Goal: Answer question/provide support: Share knowledge or assist other users

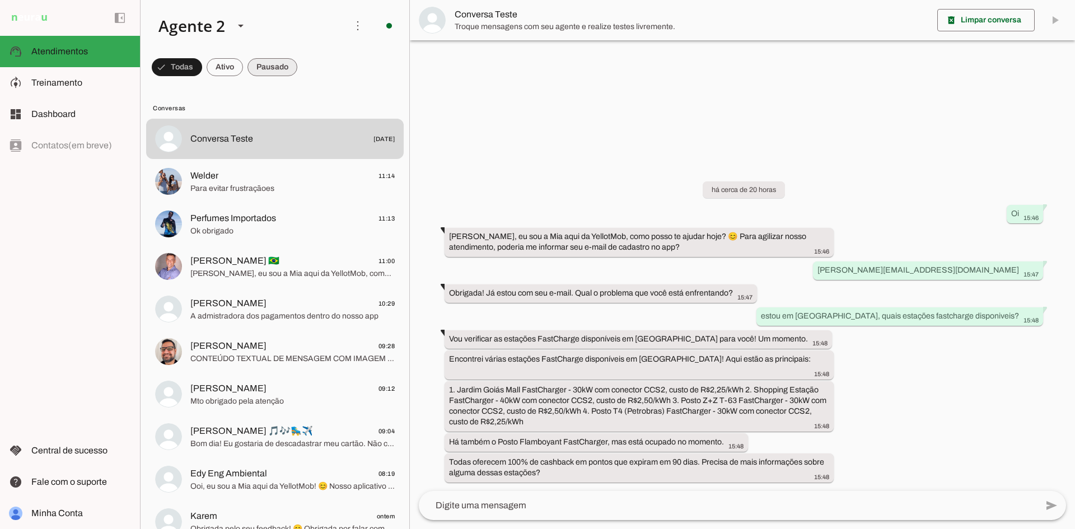
click at [202, 69] on span at bounding box center [177, 67] width 50 height 27
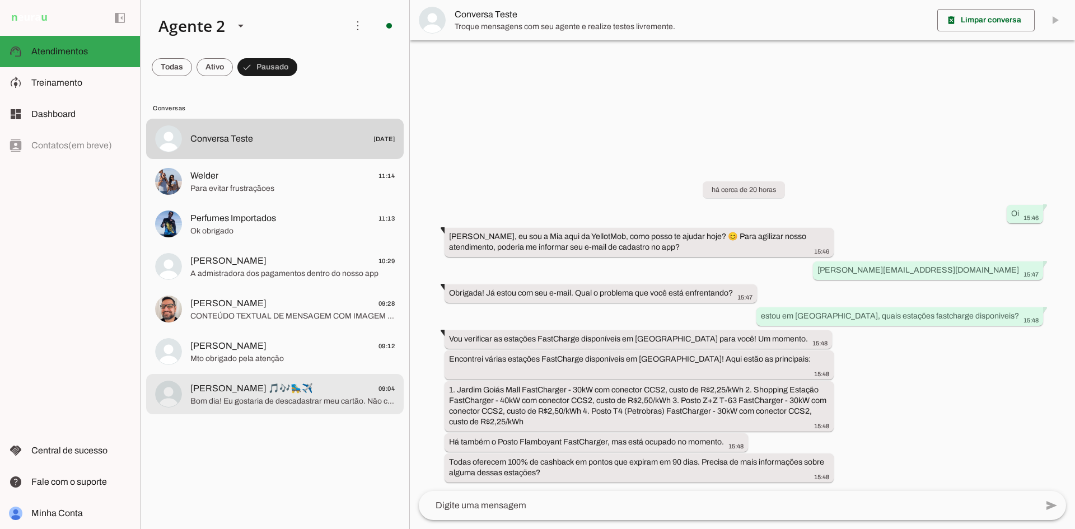
click at [292, 390] on span "[PERSON_NAME] 🎵🎶🛼✈️ 09:04" at bounding box center [292, 389] width 204 height 14
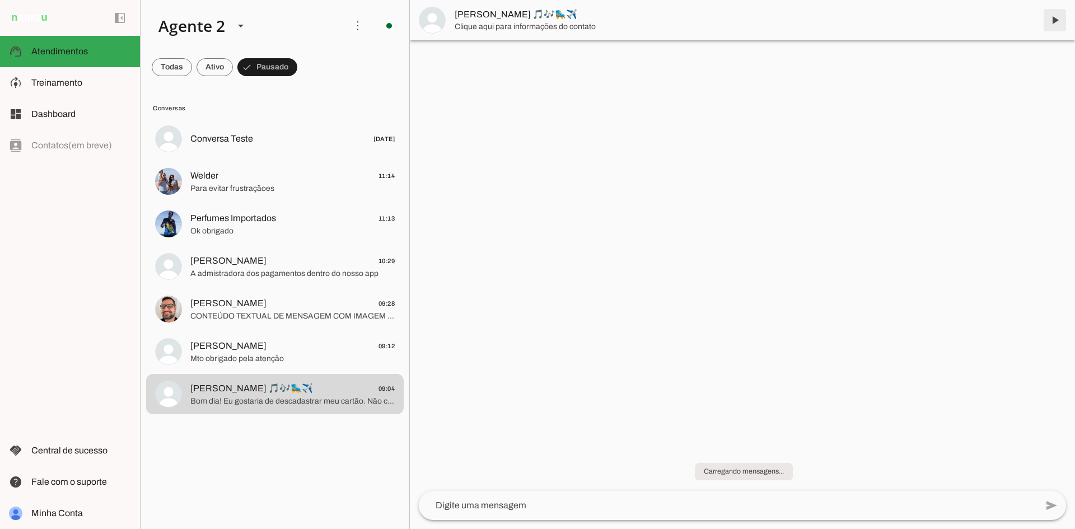
click at [1056, 22] on span at bounding box center [1055, 20] width 27 height 27
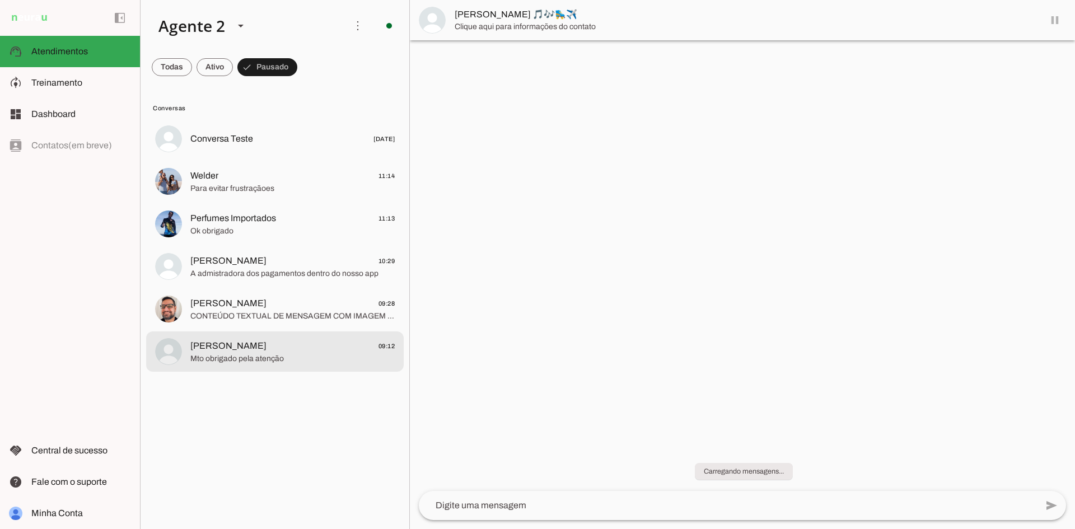
click at [232, 352] on span "[PERSON_NAME] 09:12" at bounding box center [292, 346] width 204 height 14
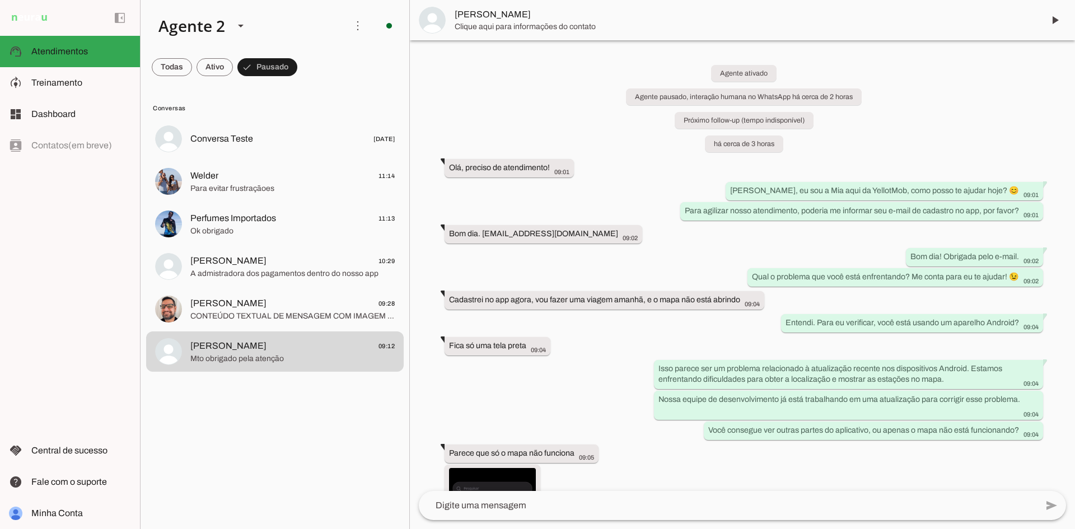
click at [1055, 20] on span at bounding box center [1055, 20] width 27 height 27
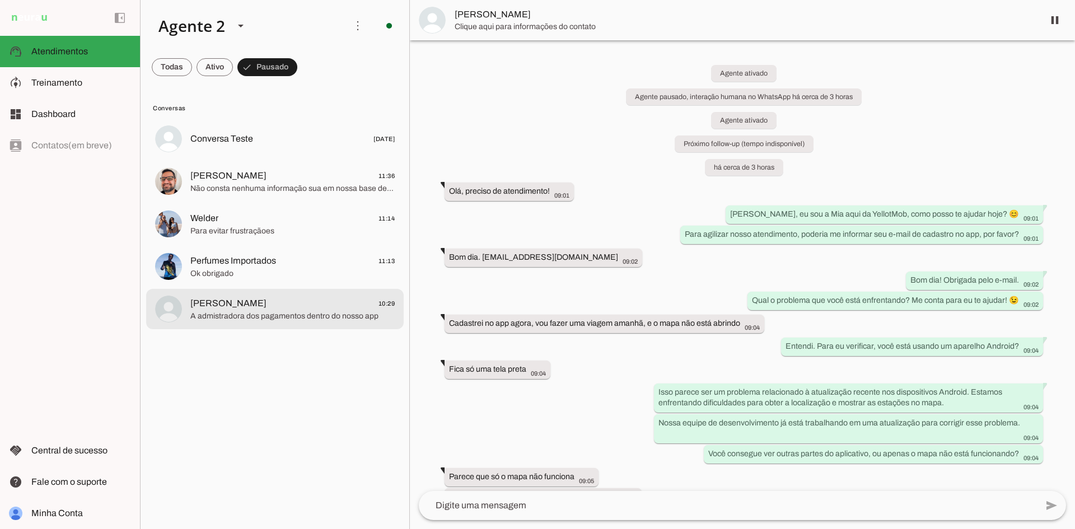
click at [310, 313] on span "A admistradora dos pagamentos dentro do nosso app" at bounding box center [292, 316] width 204 height 11
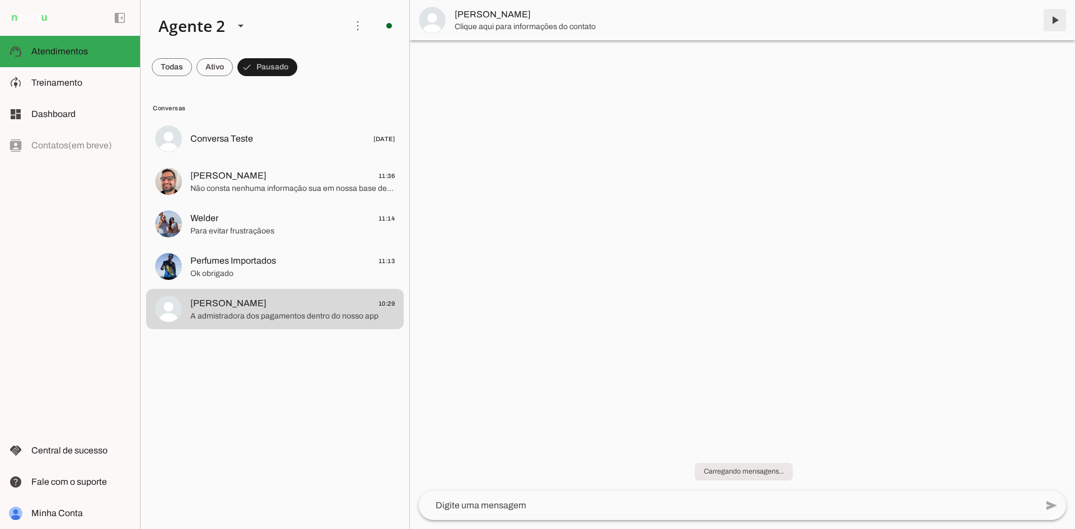
click at [1053, 20] on span at bounding box center [1055, 20] width 27 height 27
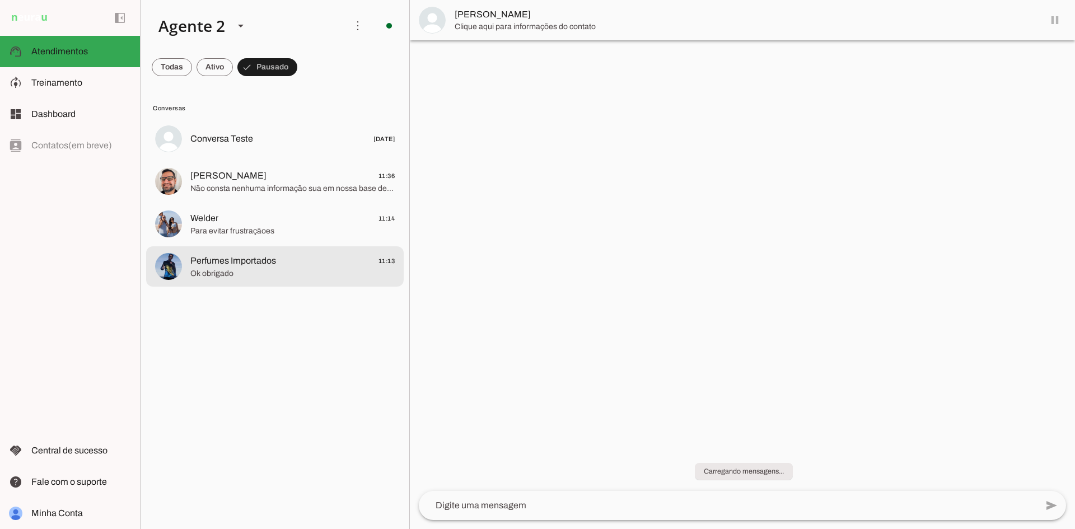
click at [341, 259] on span "Perfumes Importados 11:13" at bounding box center [292, 261] width 204 height 14
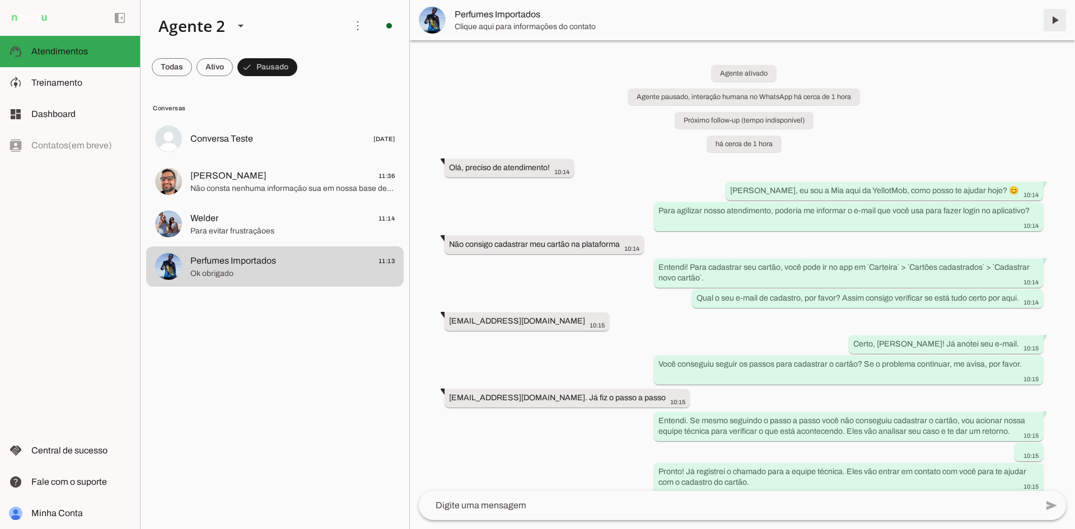
click at [1057, 19] on span at bounding box center [1055, 20] width 27 height 27
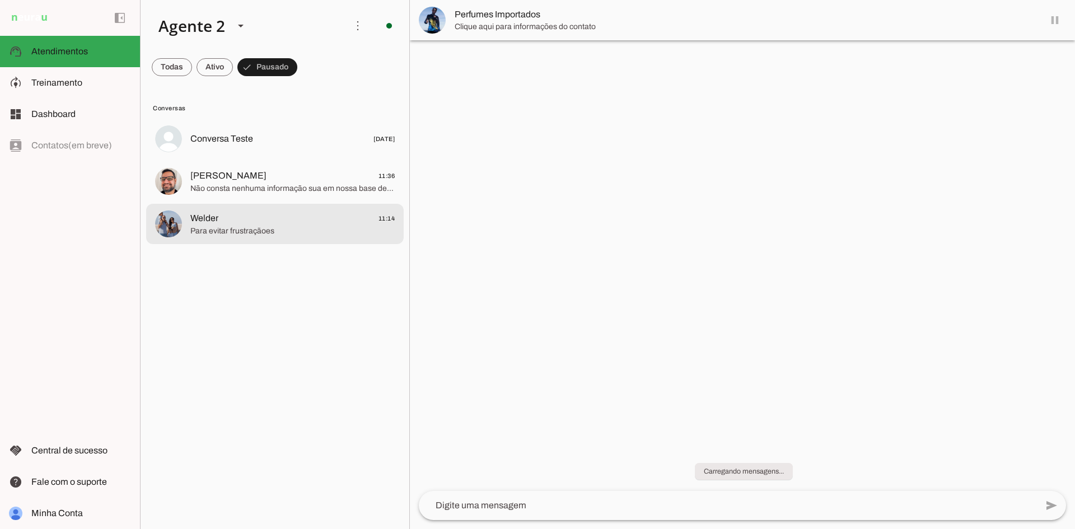
click at [324, 215] on span "Welder 11:14" at bounding box center [292, 219] width 204 height 14
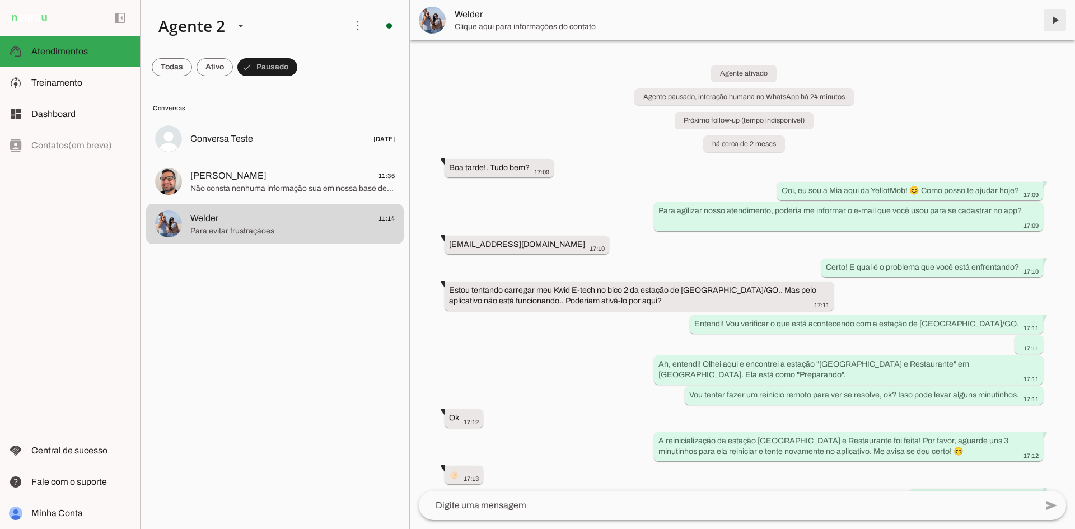
click at [1057, 17] on span at bounding box center [1055, 20] width 27 height 27
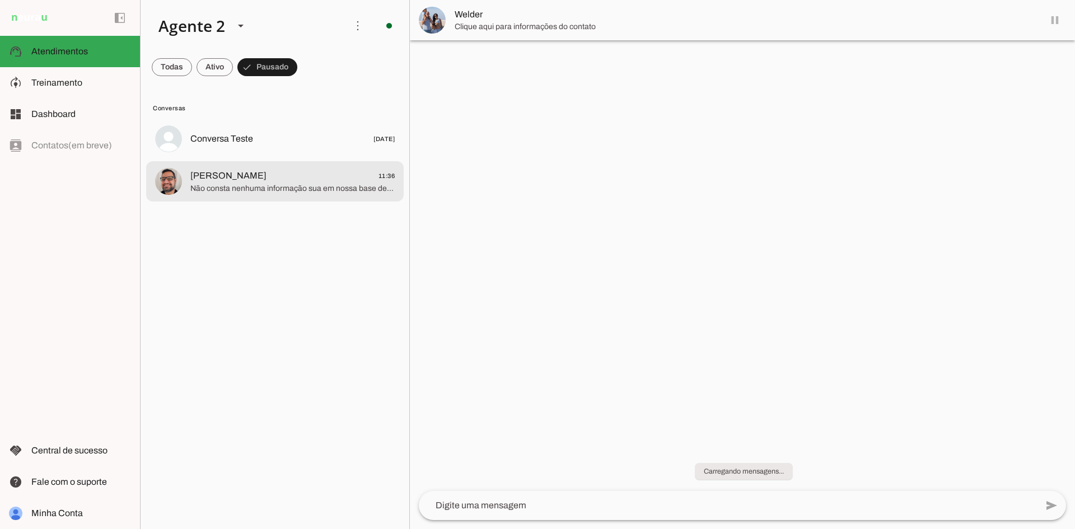
click at [305, 178] on span "[PERSON_NAME] 11:36" at bounding box center [292, 176] width 204 height 14
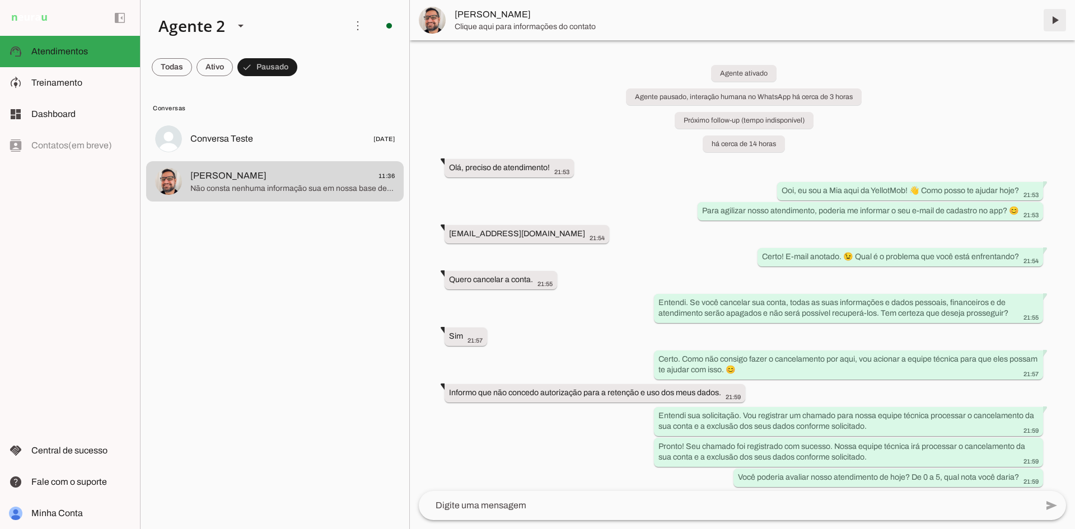
click at [1052, 17] on span at bounding box center [1055, 20] width 27 height 27
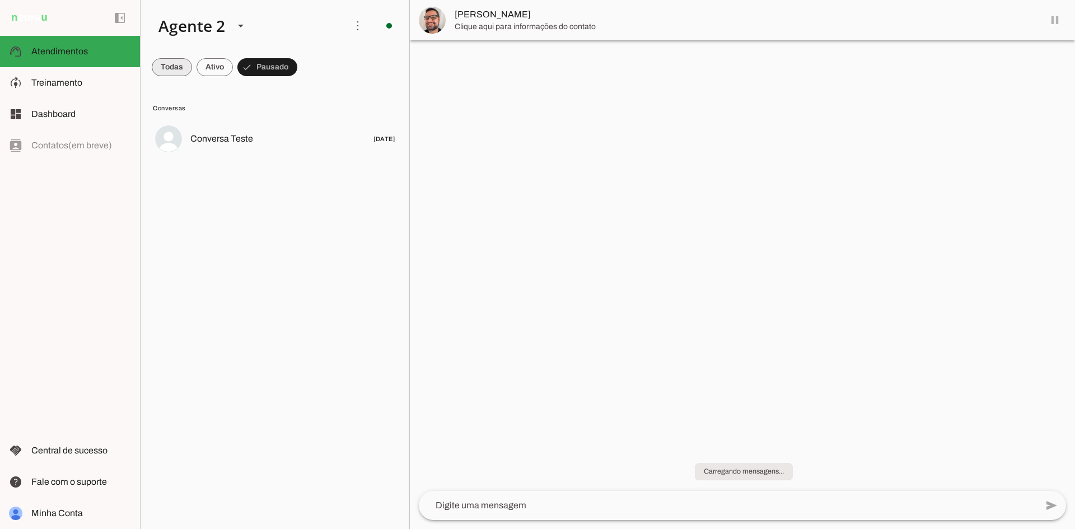
click at [164, 67] on span at bounding box center [172, 67] width 40 height 27
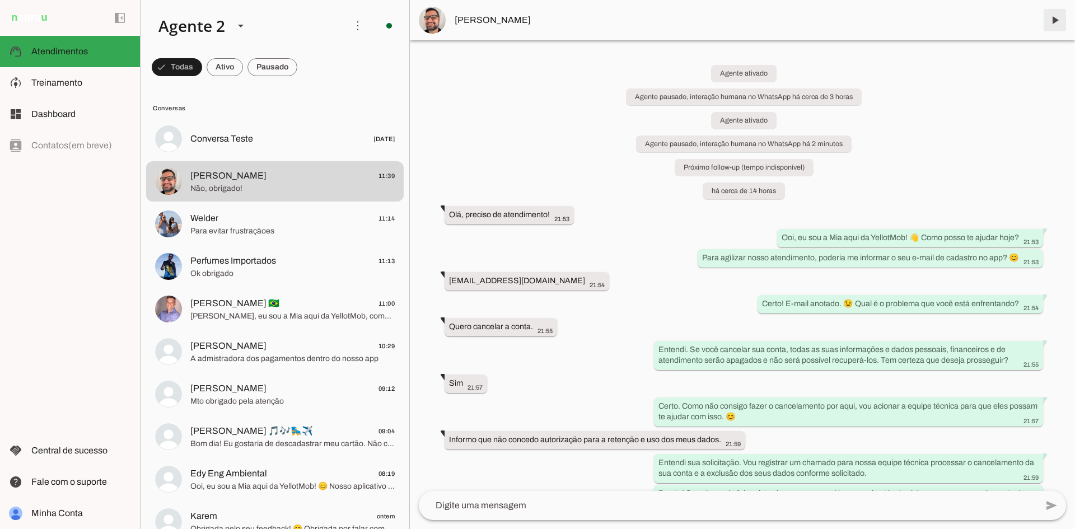
click at [1058, 16] on span at bounding box center [1055, 20] width 27 height 27
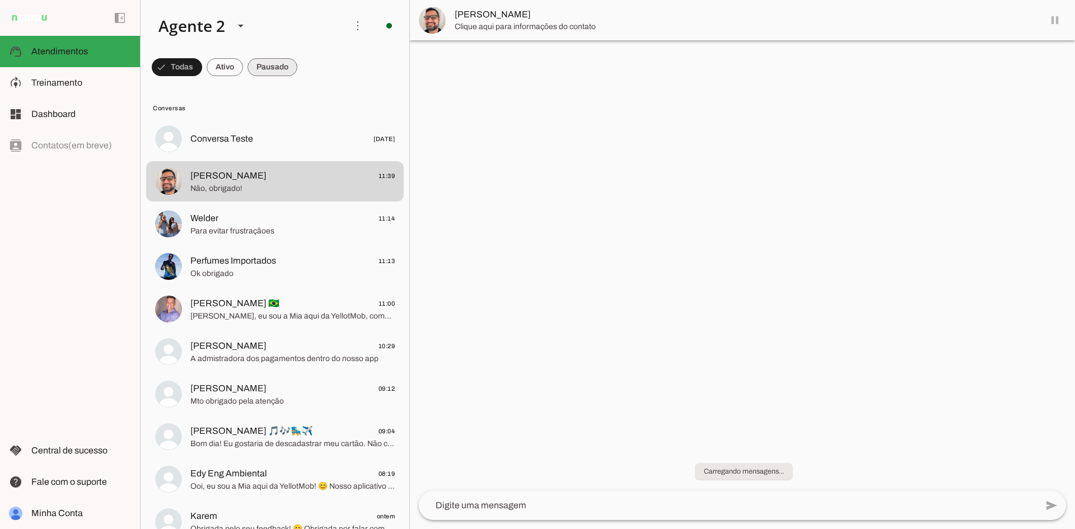
click at [202, 65] on span at bounding box center [177, 67] width 50 height 27
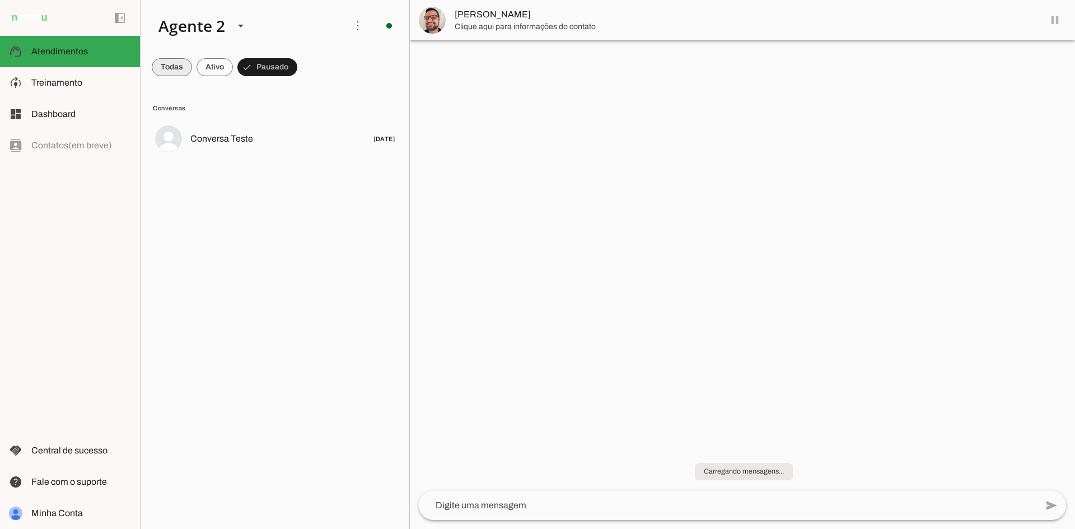
click at [173, 66] on span at bounding box center [172, 67] width 40 height 27
